Goal: Task Accomplishment & Management: Use online tool/utility

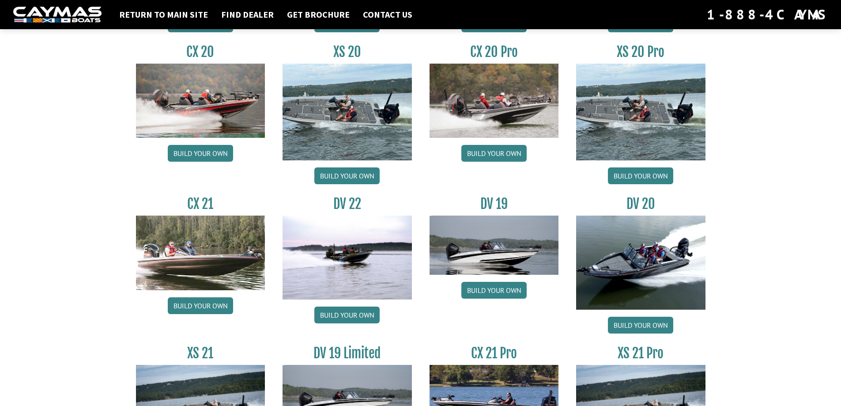
scroll to position [997, 0]
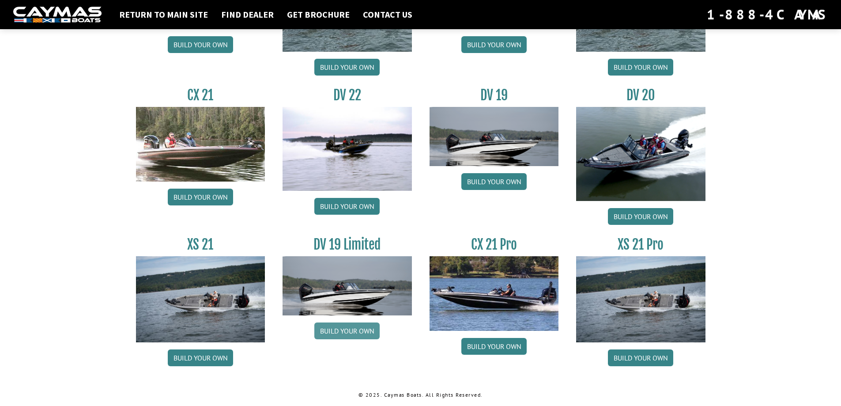
click at [350, 330] on link "Build your own" at bounding box center [346, 330] width 65 height 17
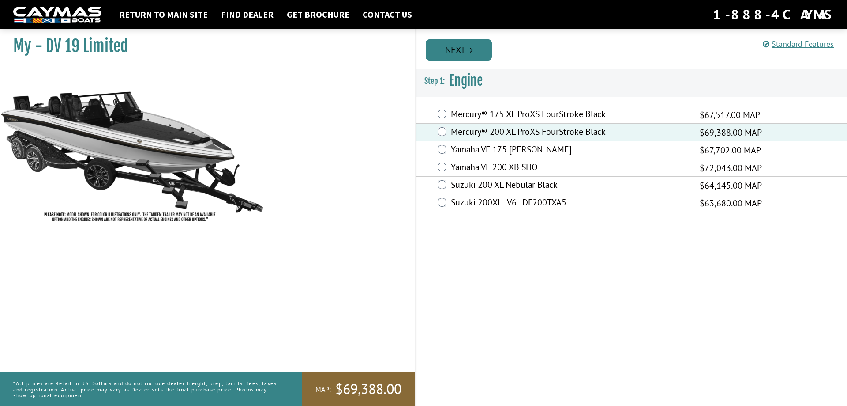
click at [470, 49] on icon "Pagination" at bounding box center [471, 49] width 3 height 9
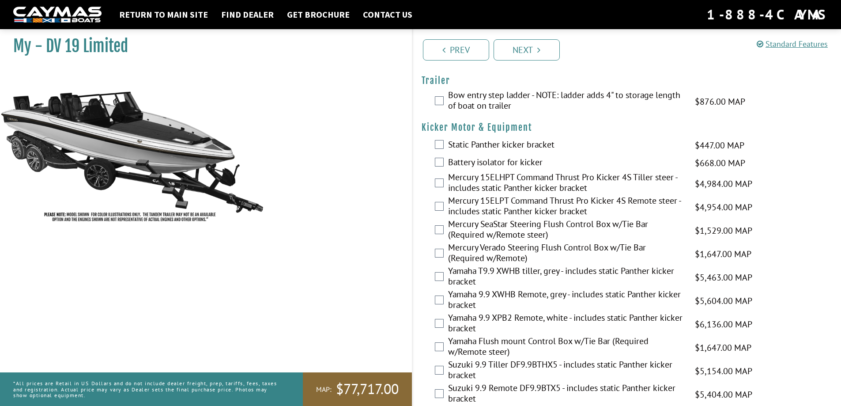
scroll to position [735, 0]
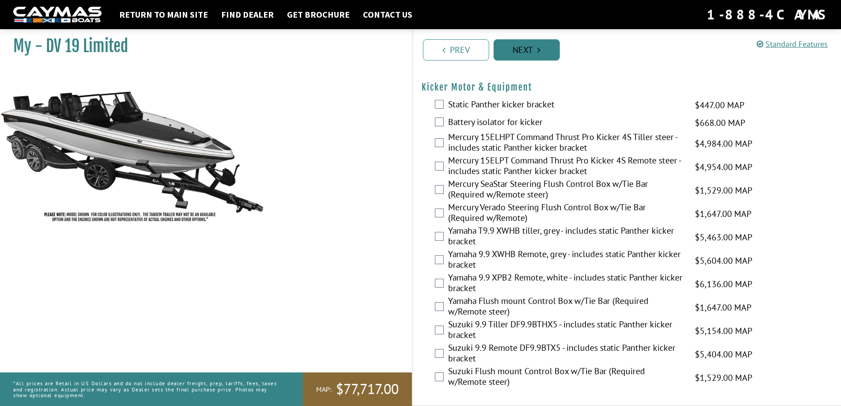
click at [529, 45] on link "Next" at bounding box center [526, 49] width 66 height 21
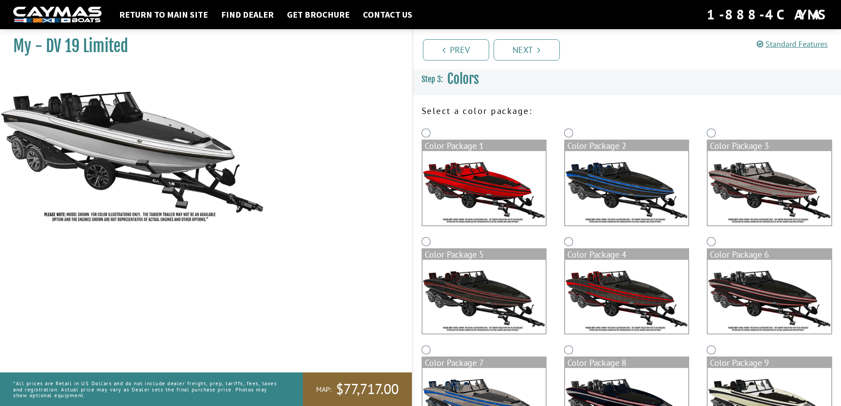
scroll to position [0, 0]
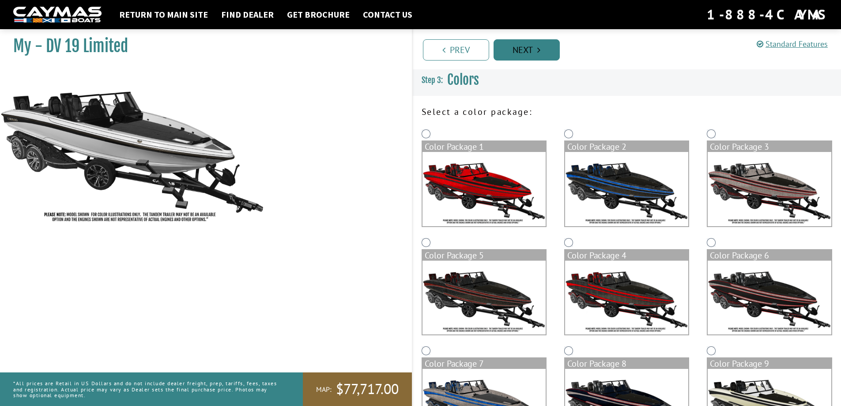
click at [536, 47] on link "Next" at bounding box center [526, 49] width 66 height 21
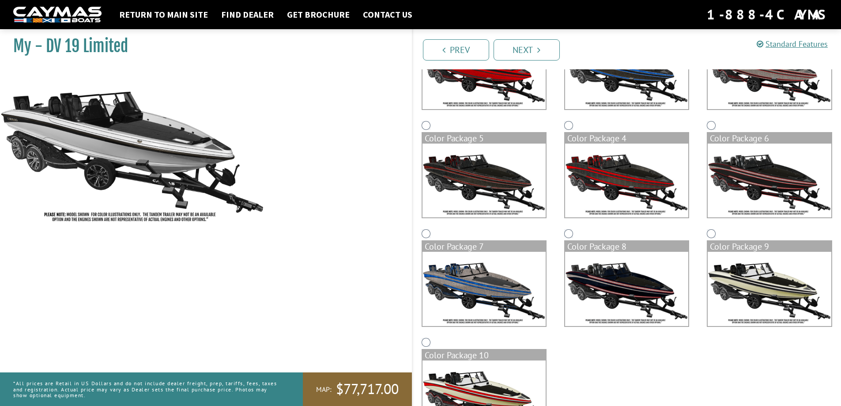
scroll to position [132, 0]
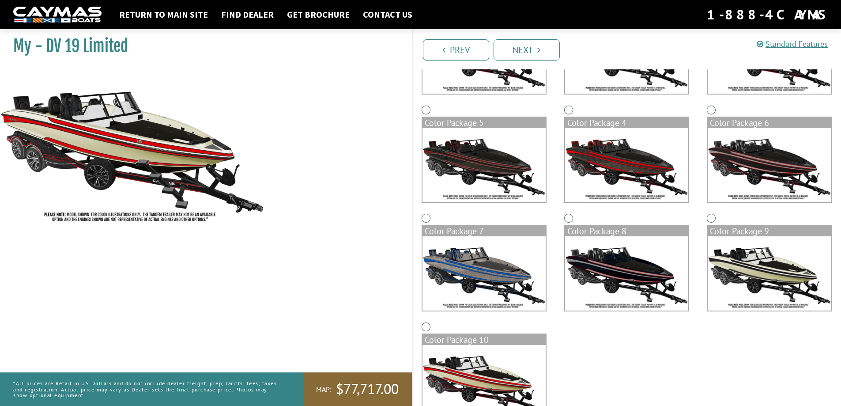
click at [615, 261] on img at bounding box center [626, 273] width 123 height 74
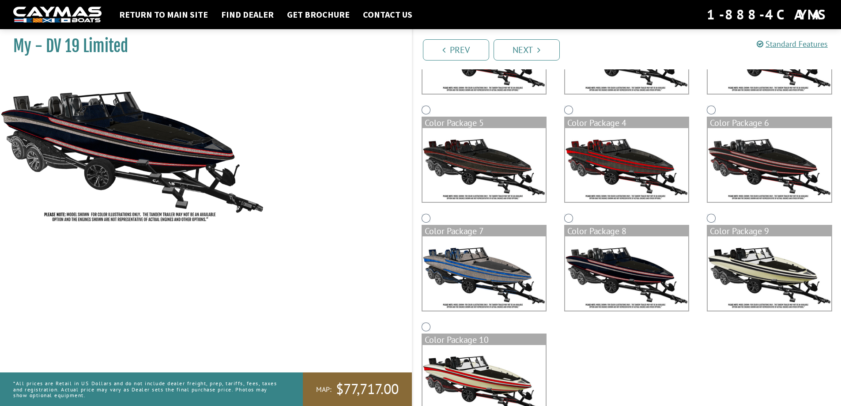
click at [483, 275] on img at bounding box center [483, 273] width 123 height 74
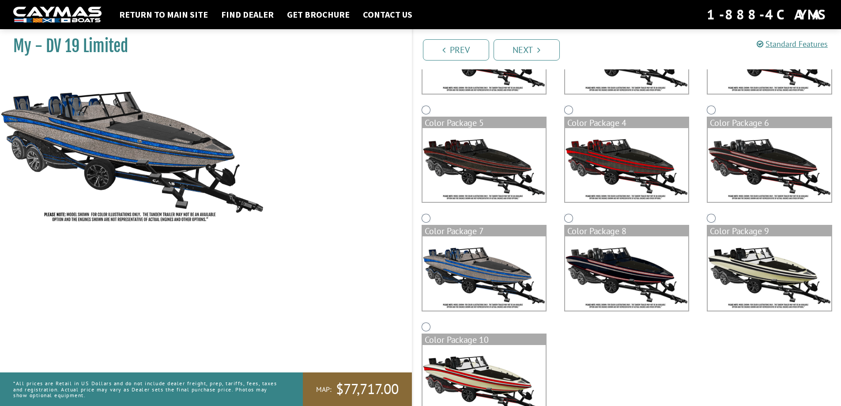
click at [478, 169] on img at bounding box center [483, 165] width 123 height 74
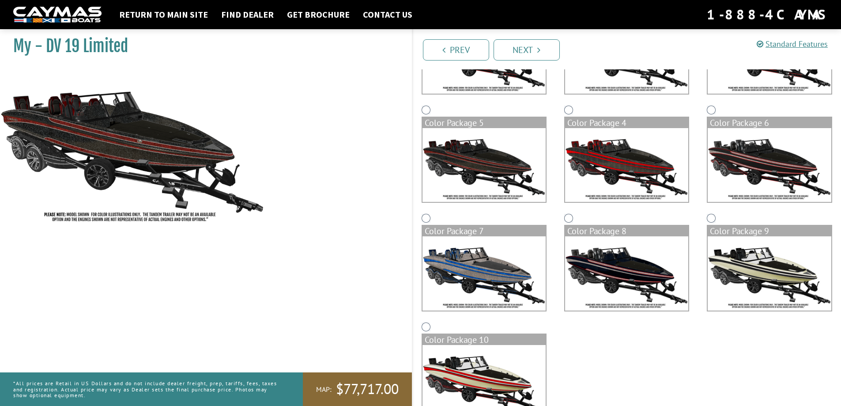
click at [625, 164] on img at bounding box center [626, 165] width 123 height 74
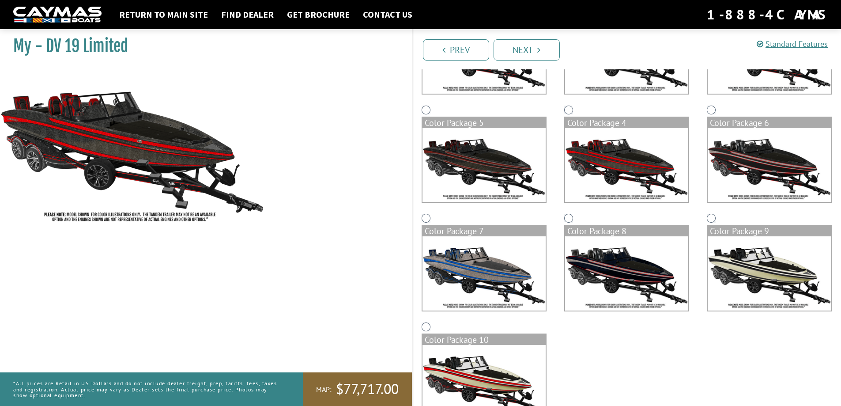
click at [770, 155] on img at bounding box center [768, 165] width 123 height 74
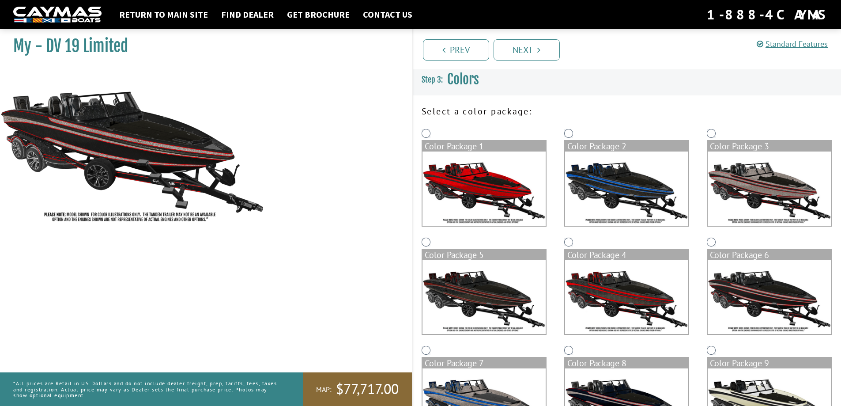
scroll to position [0, 0]
click at [767, 193] on img at bounding box center [768, 189] width 123 height 74
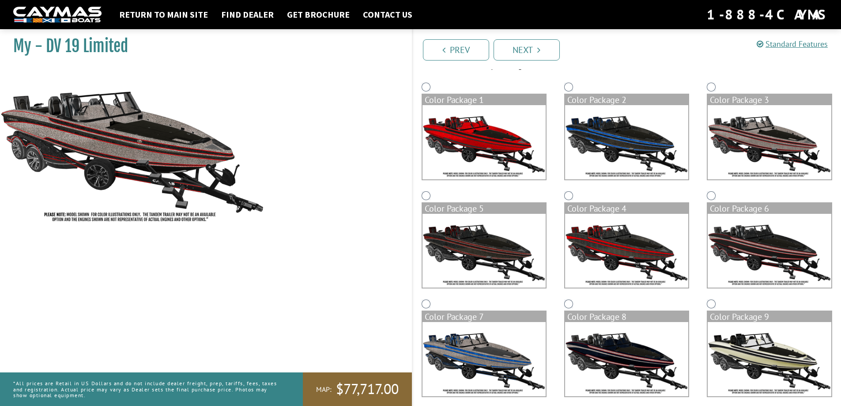
scroll to position [164, 0]
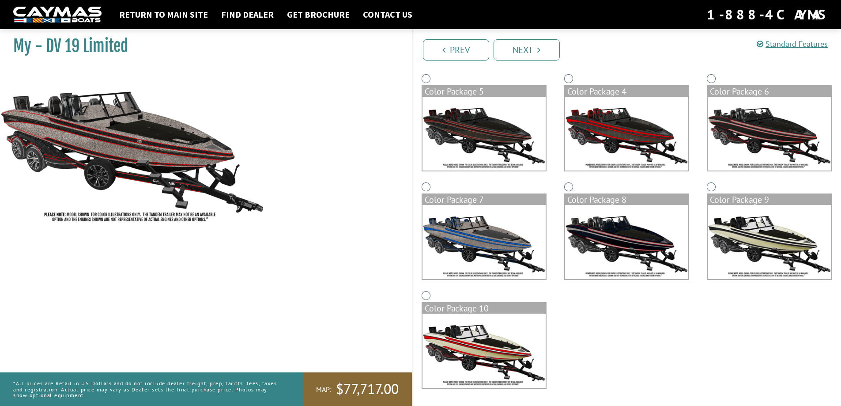
click at [520, 345] on img at bounding box center [483, 350] width 123 height 74
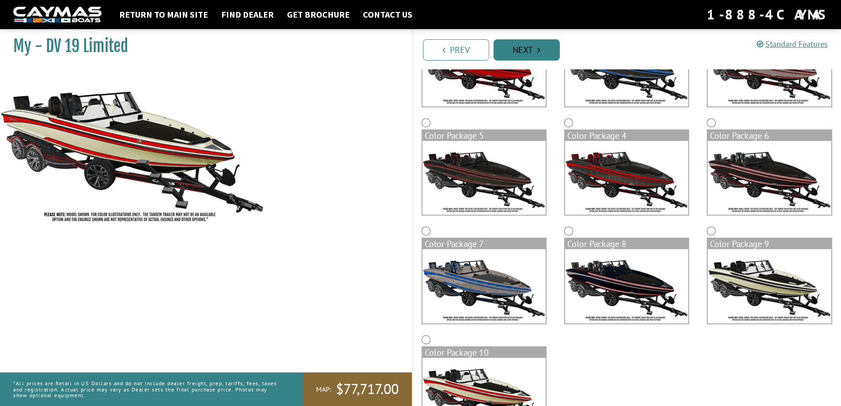
click at [536, 54] on link "Next" at bounding box center [526, 49] width 66 height 21
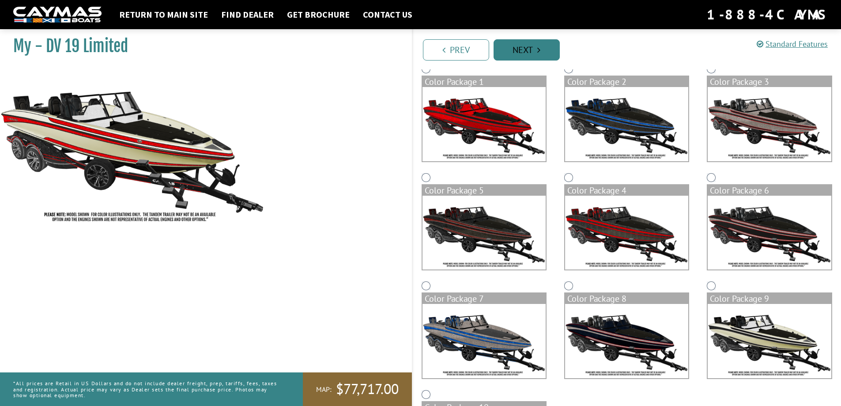
scroll to position [31, 0]
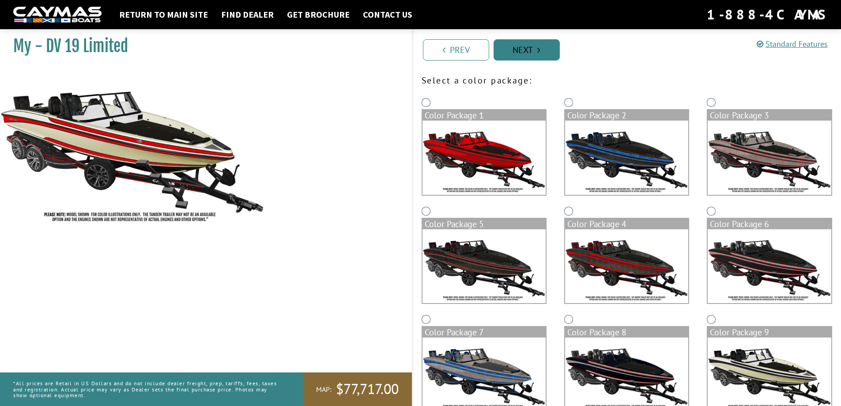
click at [526, 47] on link "Next" at bounding box center [526, 49] width 66 height 21
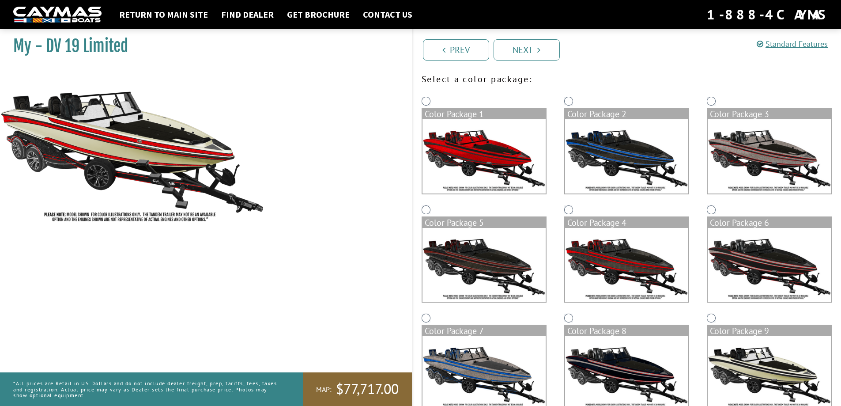
scroll to position [132, 0]
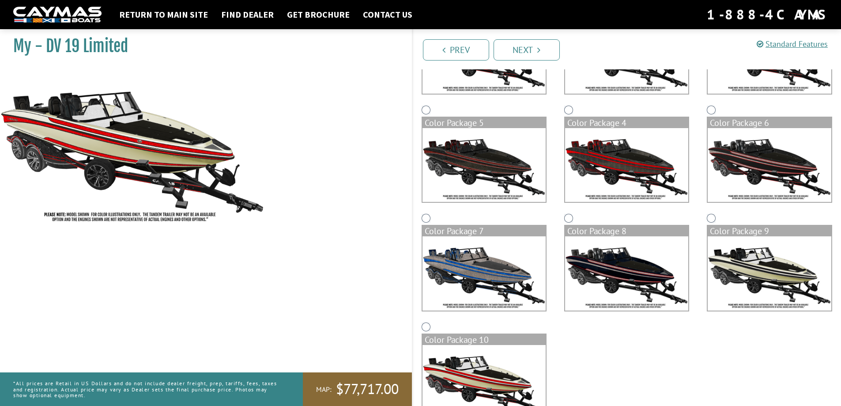
click at [476, 338] on div "Color Package 10" at bounding box center [483, 339] width 123 height 11
click at [541, 50] on link "Next" at bounding box center [526, 49] width 66 height 21
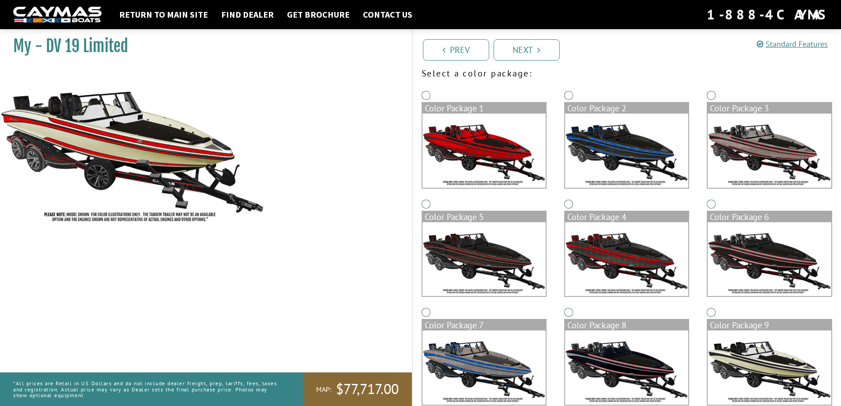
scroll to position [0, 0]
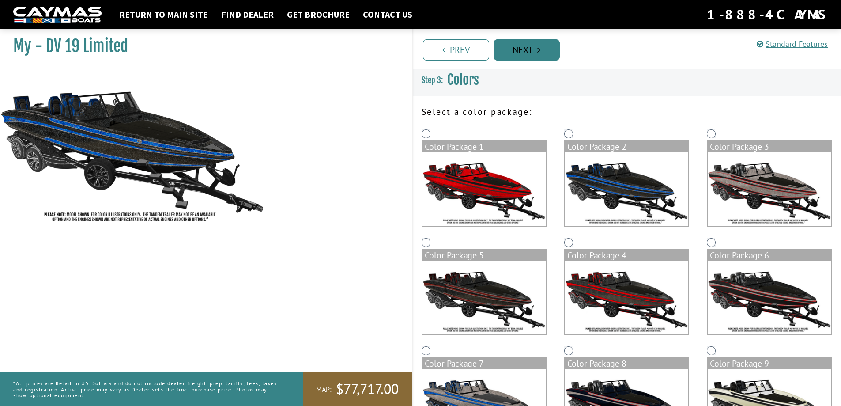
click at [539, 52] on icon "Pagination" at bounding box center [538, 49] width 3 height 9
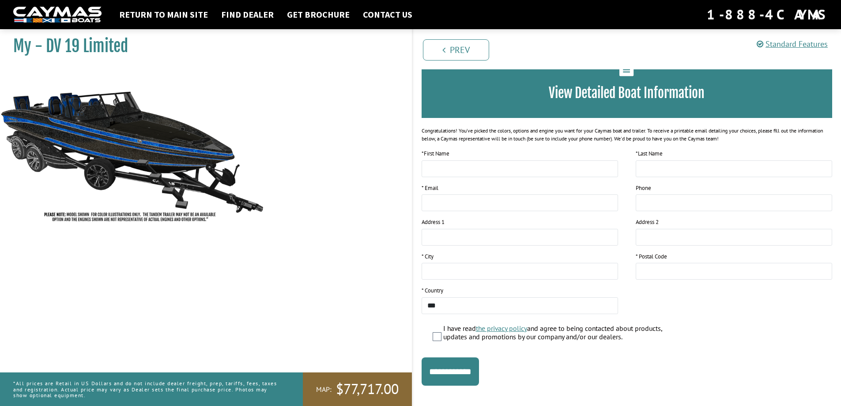
scroll to position [68, 0]
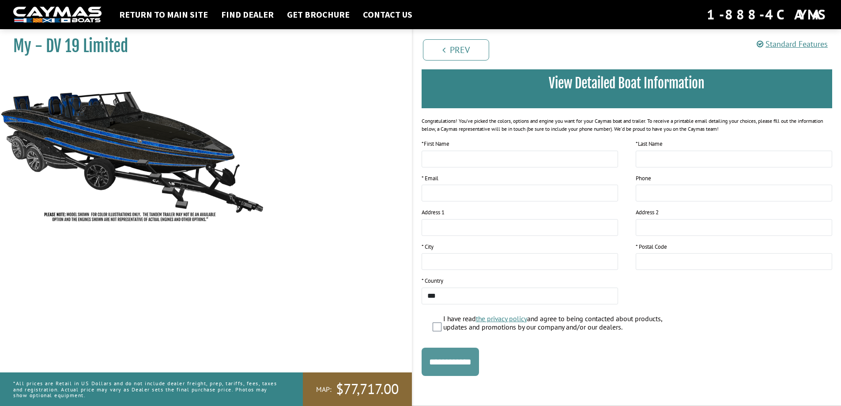
click at [462, 357] on input "**********" at bounding box center [449, 361] width 57 height 28
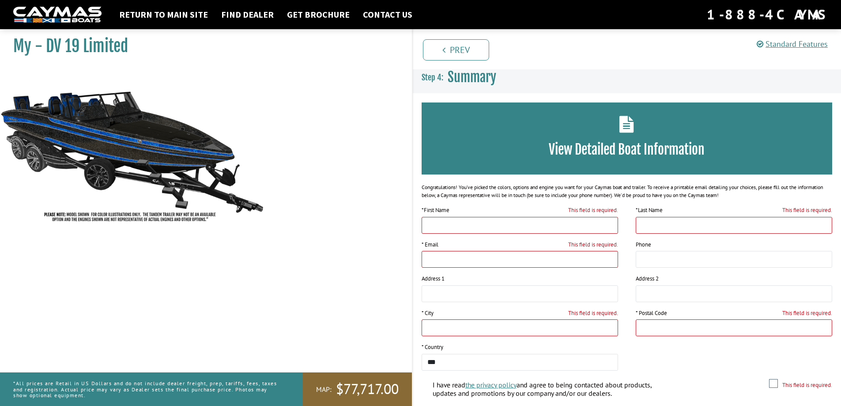
scroll to position [0, 0]
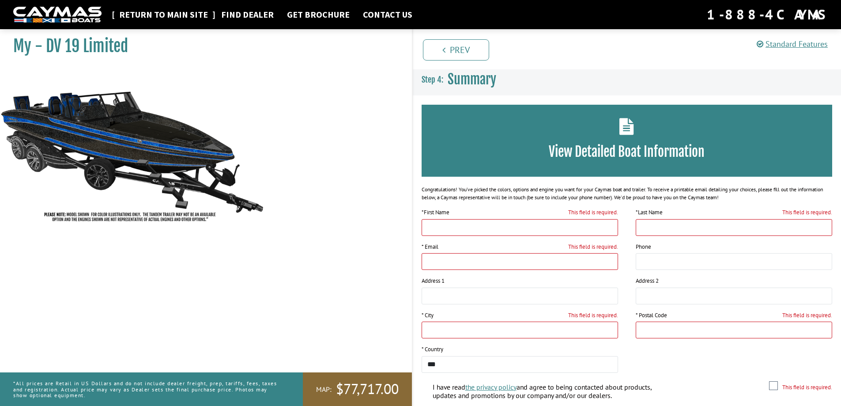
click at [135, 15] on link "Return to main site" at bounding box center [164, 14] width 98 height 11
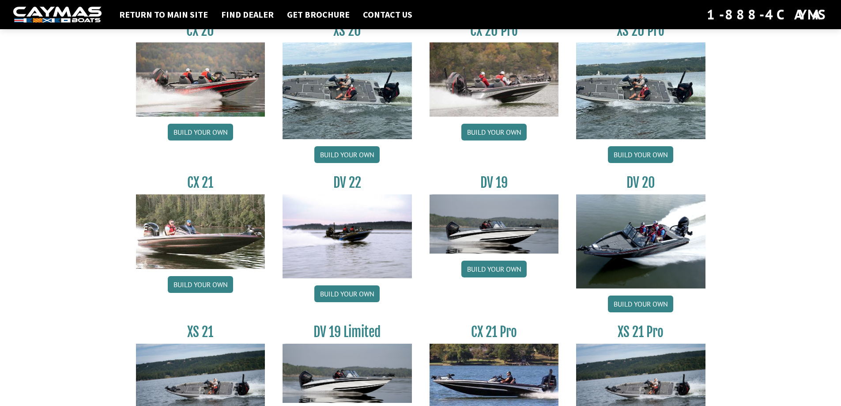
scroll to position [909, 0]
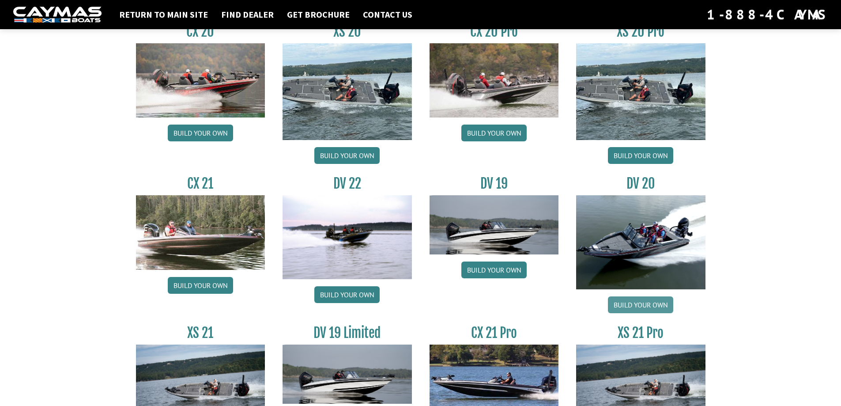
click at [648, 303] on link "Build your own" at bounding box center [640, 304] width 65 height 17
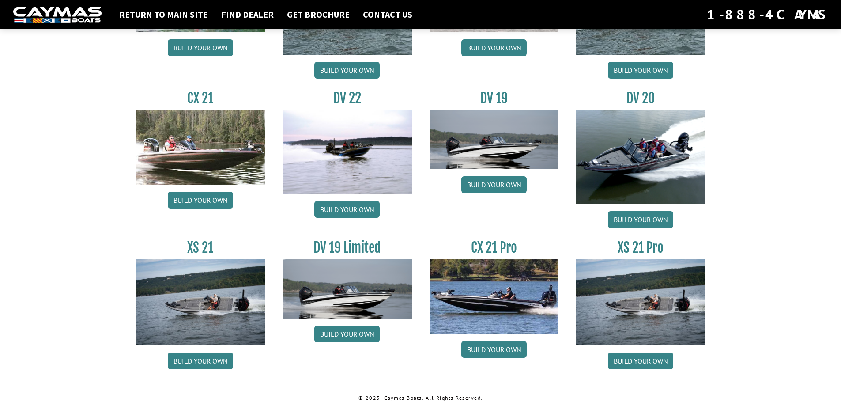
scroll to position [997, 0]
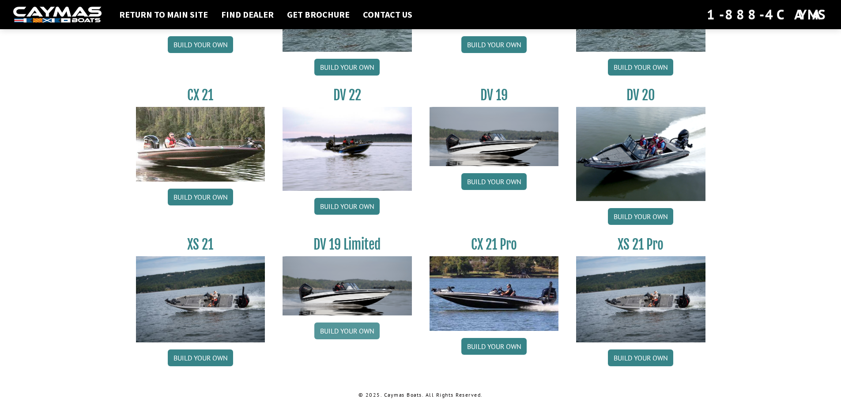
click at [348, 329] on link "Build your own" at bounding box center [346, 330] width 65 height 17
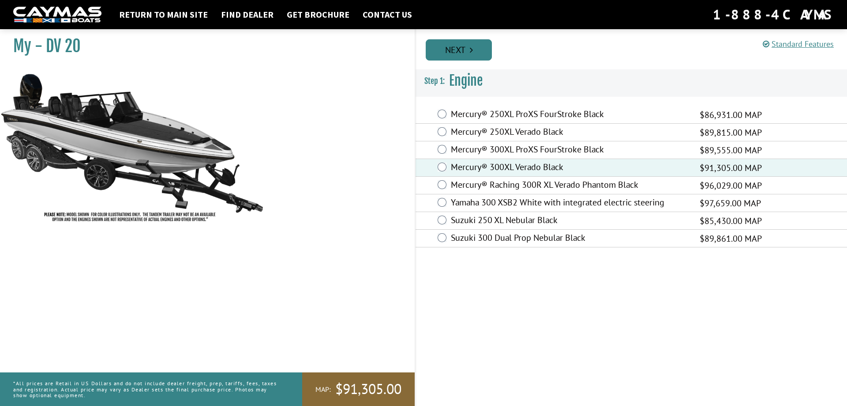
click at [459, 52] on link "Next" at bounding box center [459, 49] width 66 height 21
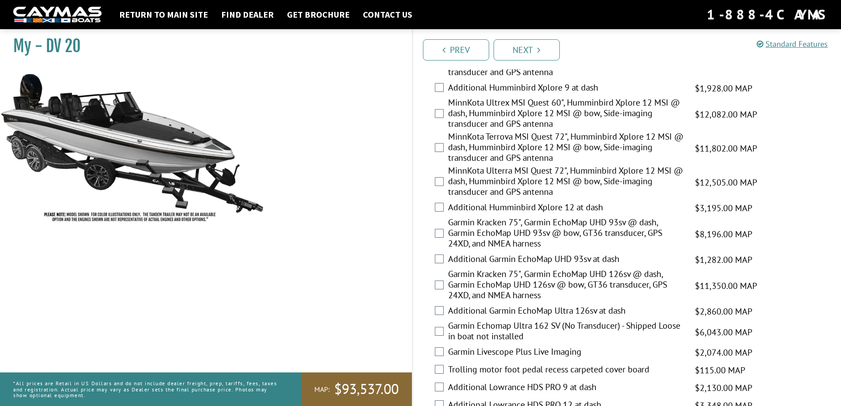
scroll to position [353, 0]
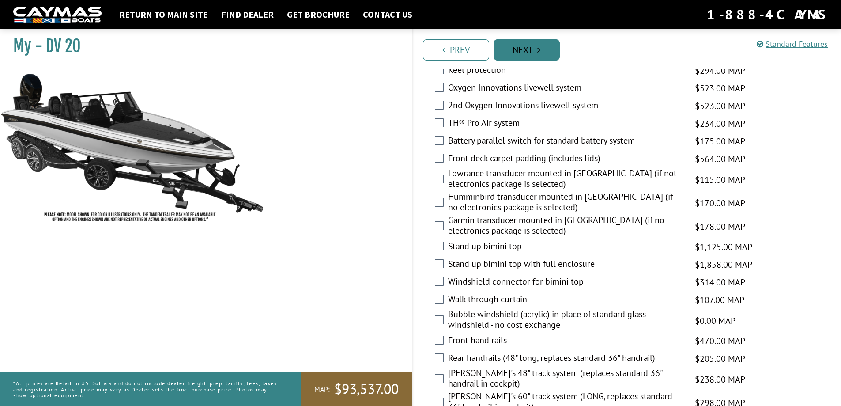
click at [526, 41] on link "Next" at bounding box center [526, 49] width 66 height 21
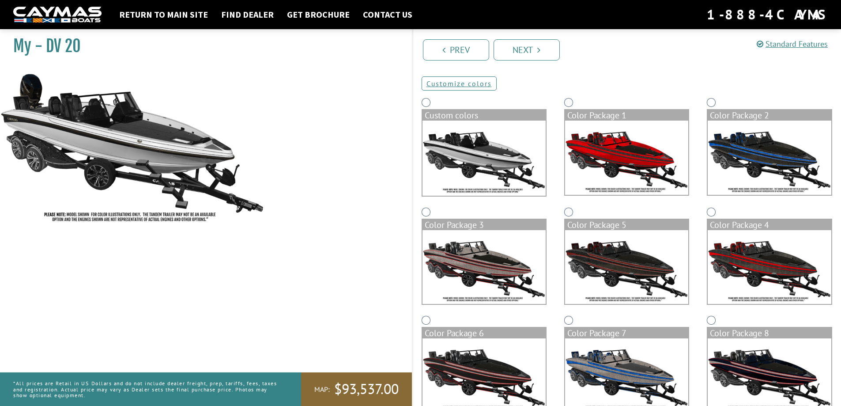
scroll to position [0, 0]
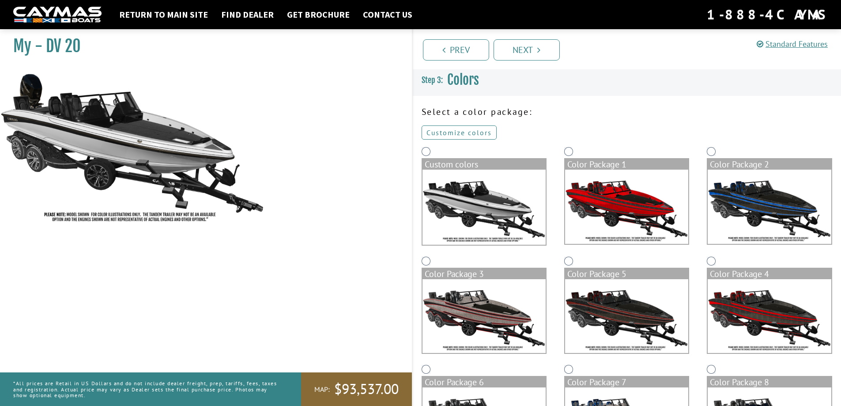
click at [473, 133] on link "Customize colors" at bounding box center [458, 132] width 75 height 14
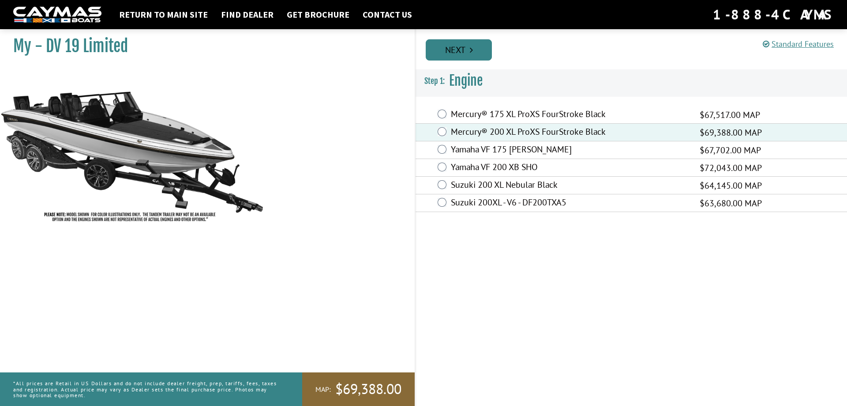
click at [457, 44] on link "Next" at bounding box center [459, 49] width 66 height 21
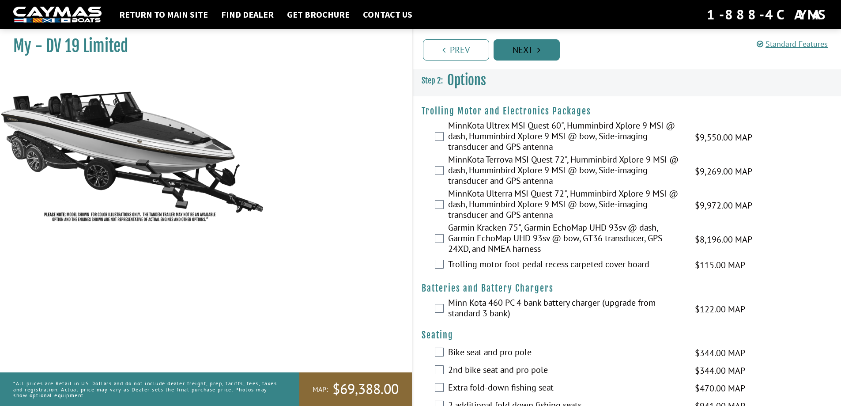
click at [497, 50] on link "Next" at bounding box center [526, 49] width 66 height 21
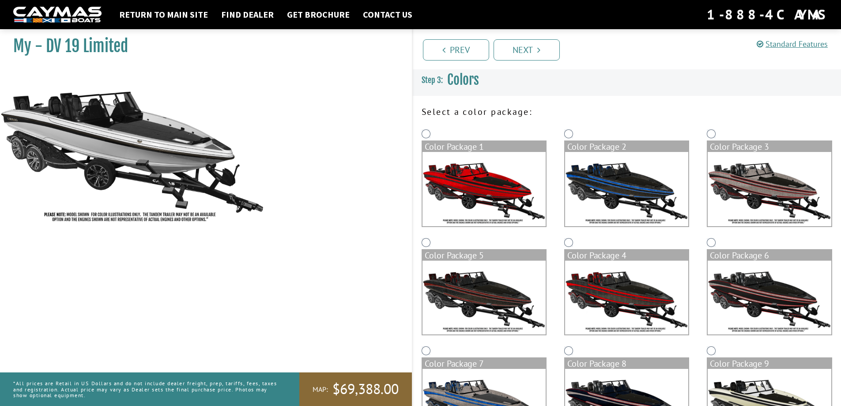
click at [452, 117] on p "Select a color package:" at bounding box center [626, 111] width 411 height 13
click at [465, 115] on p "Select a color package:" at bounding box center [626, 111] width 411 height 13
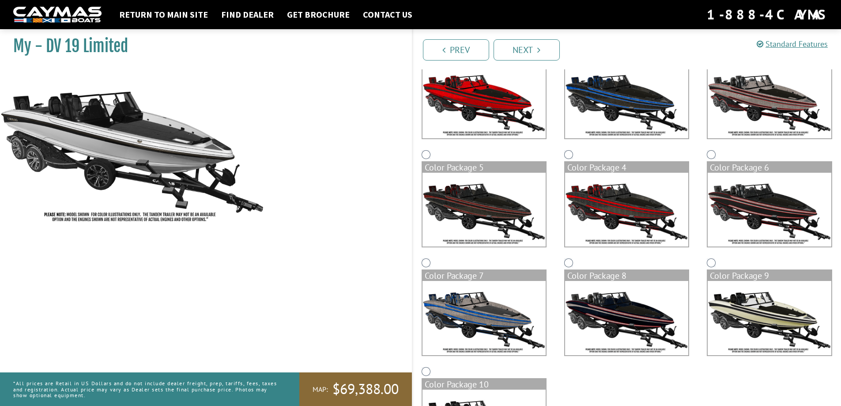
scroll to position [164, 0]
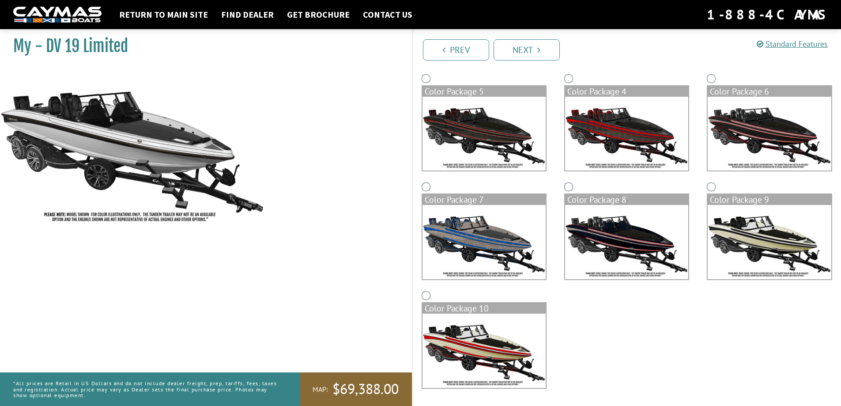
click at [753, 251] on img at bounding box center [768, 242] width 123 height 74
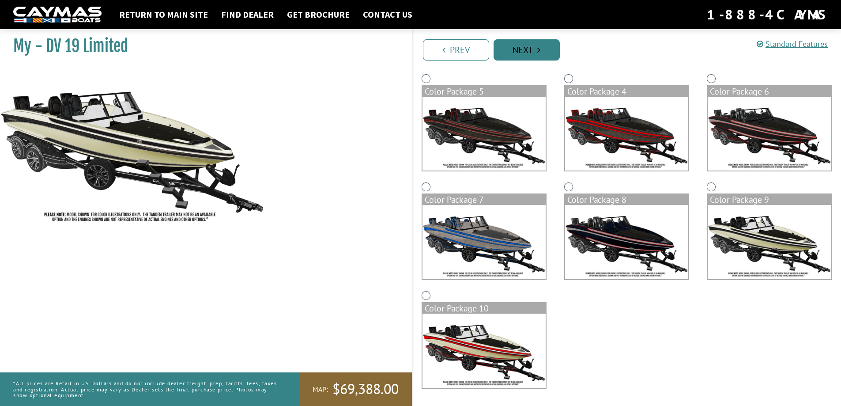
click at [530, 48] on link "Next" at bounding box center [526, 49] width 66 height 21
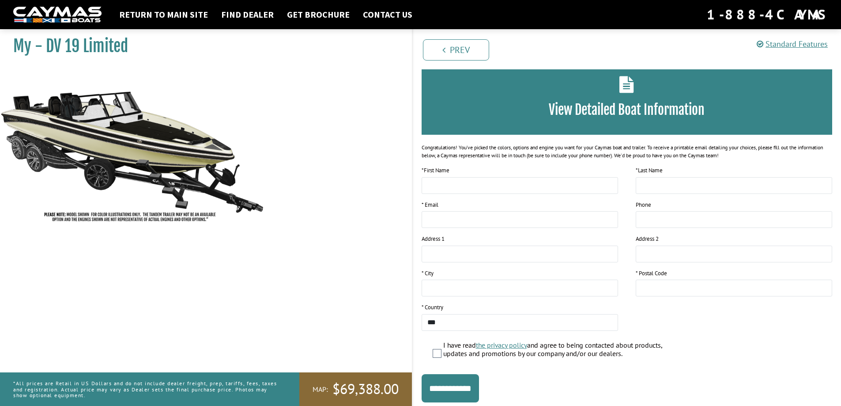
scroll to position [0, 0]
